Goal: Navigation & Orientation: Understand site structure

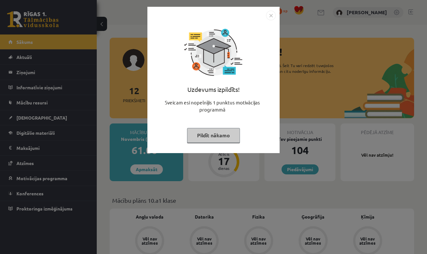
click at [217, 134] on button "Pildīt nākamo" at bounding box center [213, 135] width 53 height 15
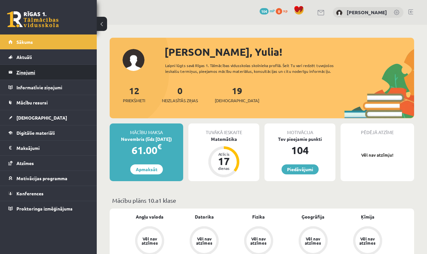
click at [27, 73] on legend "Ziņojumi 0" at bounding box center [52, 72] width 72 height 15
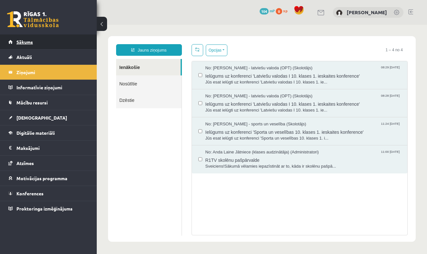
click at [28, 41] on span "Sākums" at bounding box center [24, 42] width 16 height 6
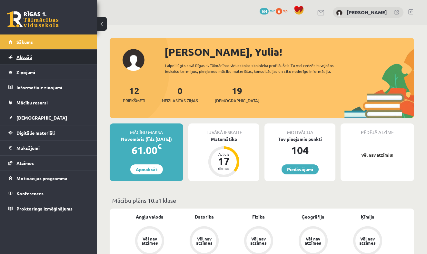
click at [24, 57] on span "Aktuāli" at bounding box center [23, 57] width 15 height 6
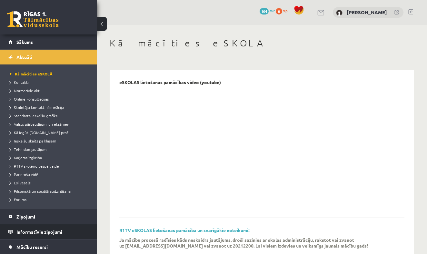
click at [28, 229] on legend "Informatīvie ziņojumi 0" at bounding box center [52, 231] width 72 height 15
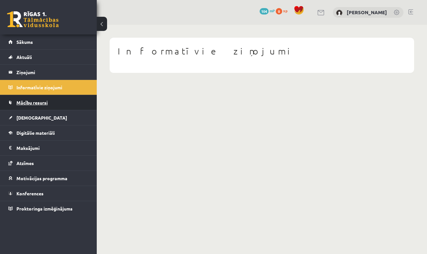
click at [41, 105] on link "Mācību resursi" at bounding box center [48, 102] width 80 height 15
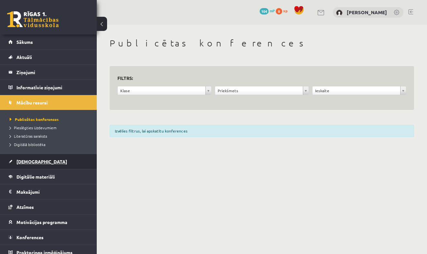
click at [31, 161] on span "[DEMOGRAPHIC_DATA]" at bounding box center [41, 162] width 51 height 6
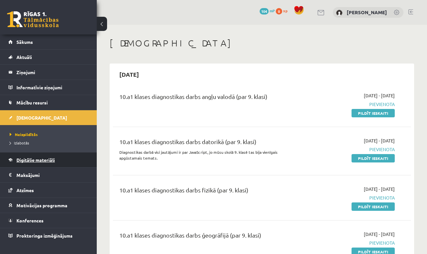
click at [33, 160] on span "Digitālie materiāli" at bounding box center [35, 160] width 38 height 6
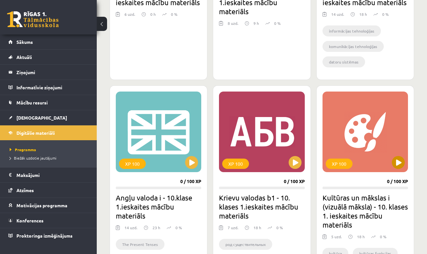
scroll to position [306, 0]
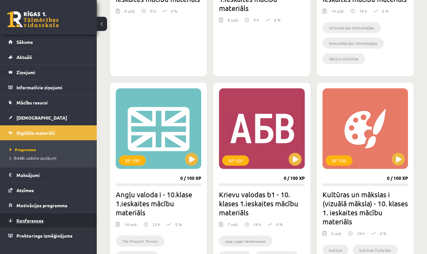
click at [27, 221] on span "Konferences" at bounding box center [29, 221] width 27 height 6
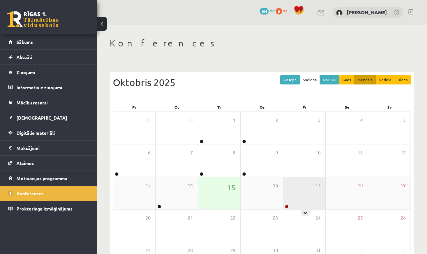
click at [303, 198] on div "17" at bounding box center [304, 193] width 42 height 32
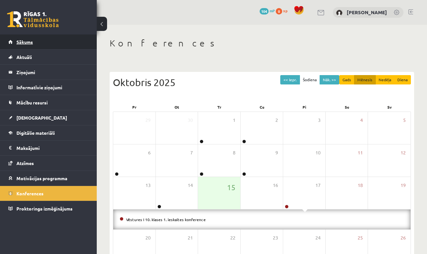
click at [26, 41] on span "Sākums" at bounding box center [24, 42] width 16 height 6
